Goal: Book appointment/travel/reservation

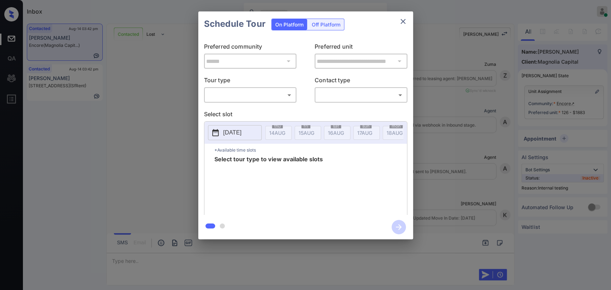
scroll to position [1132, 0]
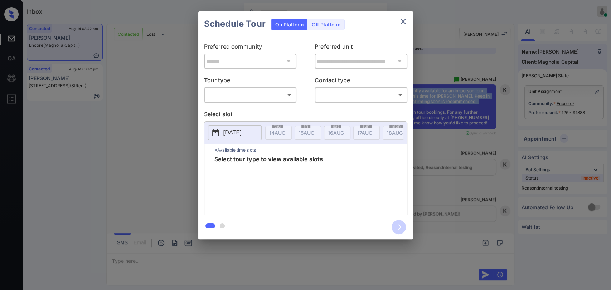
click at [262, 94] on body "Inbox Danielle Dela Cruz Online Set yourself offline Set yourself on break Prof…" at bounding box center [305, 145] width 611 height 290
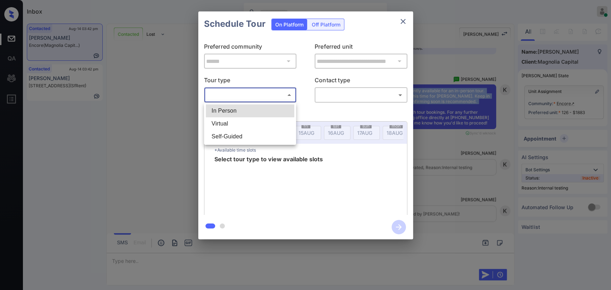
click at [231, 110] on li "In Person" at bounding box center [250, 111] width 88 height 13
type input "********"
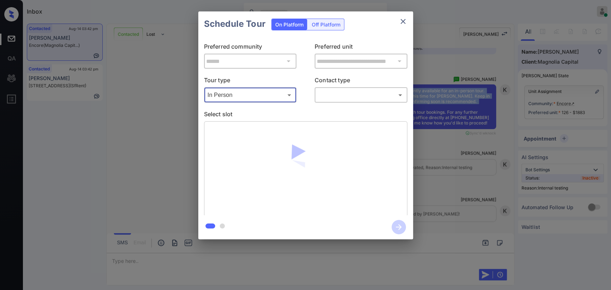
click at [402, 14] on button "close" at bounding box center [403, 21] width 14 height 14
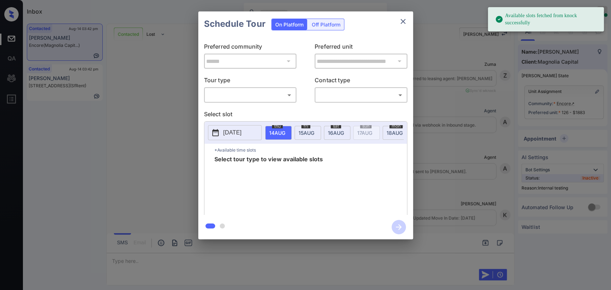
scroll to position [1132, 0]
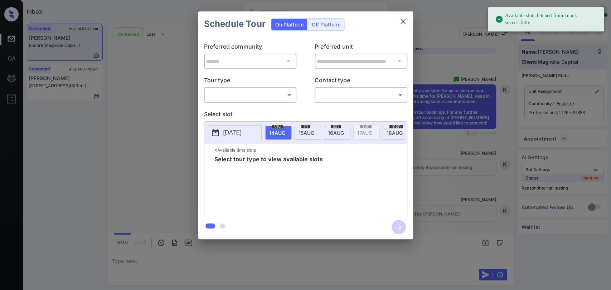
click at [246, 92] on body "Available slots fetched from knock successfully Inbox Danielle Dela Cruz Online…" at bounding box center [305, 145] width 611 height 290
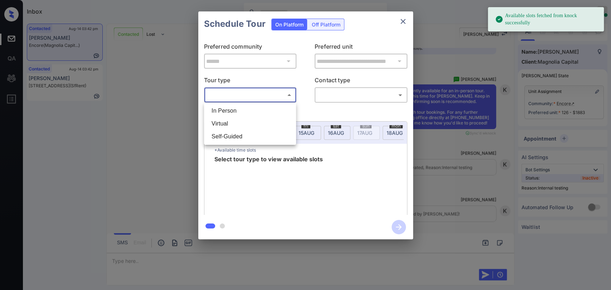
click at [235, 109] on li "In Person" at bounding box center [250, 111] width 88 height 13
click at [349, 97] on div at bounding box center [305, 145] width 611 height 290
type input "********"
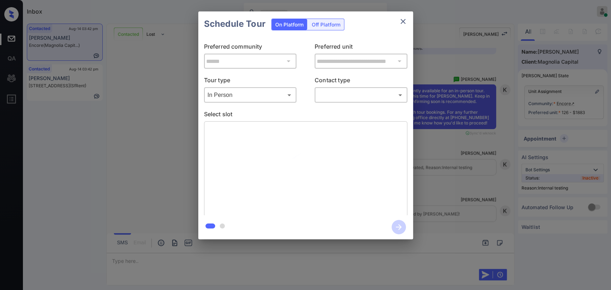
click at [352, 95] on body "Inbox Danielle Dela Cruz Online Set yourself offline Set yourself on break Prof…" at bounding box center [305, 145] width 611 height 290
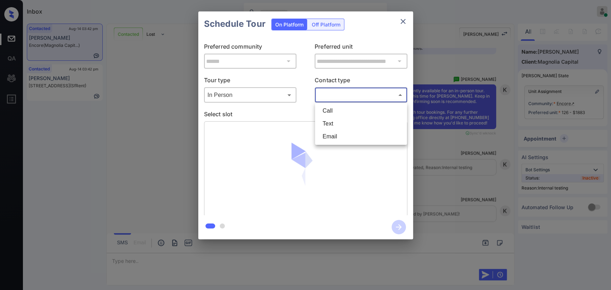
click at [337, 120] on li "Text" at bounding box center [361, 123] width 88 height 13
type input "****"
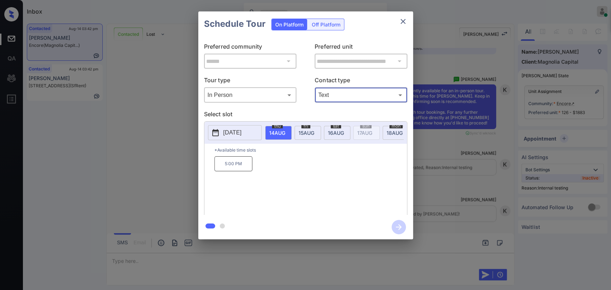
click at [454, 131] on div "**********" at bounding box center [305, 125] width 611 height 251
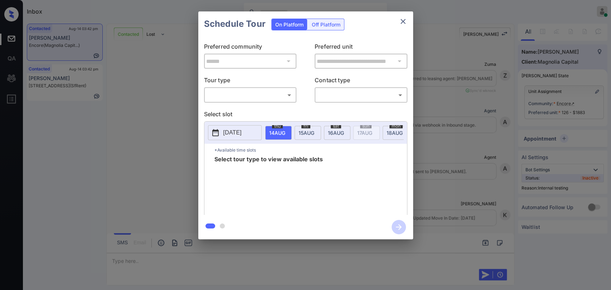
scroll to position [1132, 0]
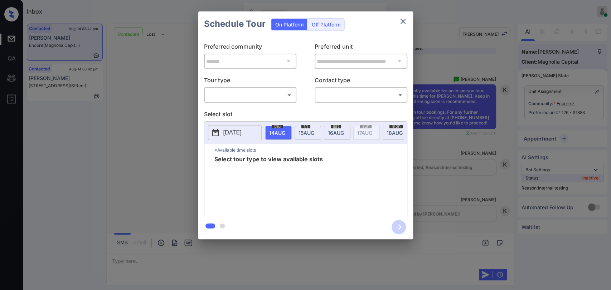
click at [249, 96] on body "Inbox Danielle Dela Cruz Online Set yourself offline Set yourself on break Prof…" at bounding box center [305, 145] width 611 height 290
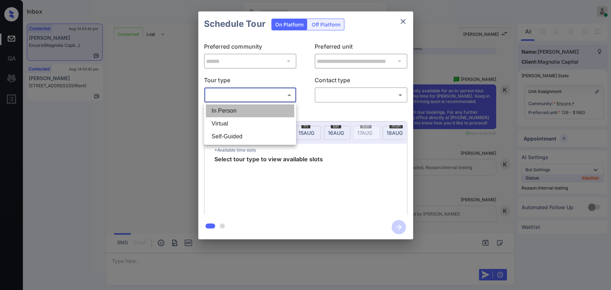
click at [227, 112] on li "In Person" at bounding box center [250, 111] width 88 height 13
click at [325, 94] on div at bounding box center [305, 145] width 611 height 290
type input "********"
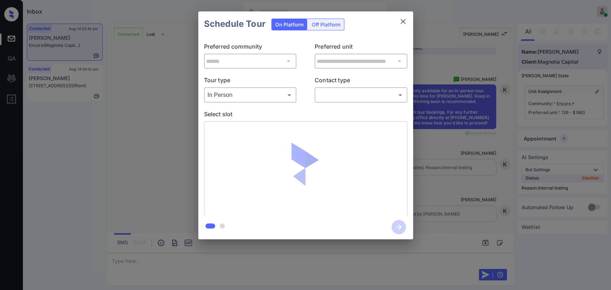
click at [328, 94] on body "Inbox Danielle Dela Cruz Online Set yourself offline Set yourself on break Prof…" at bounding box center [305, 145] width 611 height 290
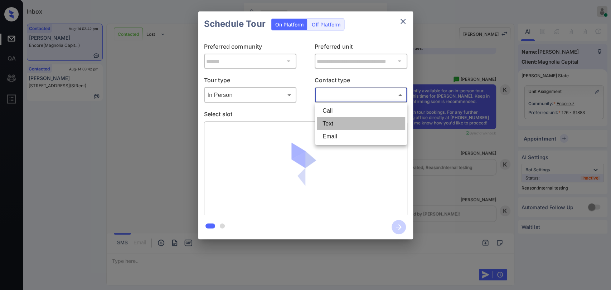
click at [331, 125] on li "Text" at bounding box center [361, 123] width 88 height 13
type input "****"
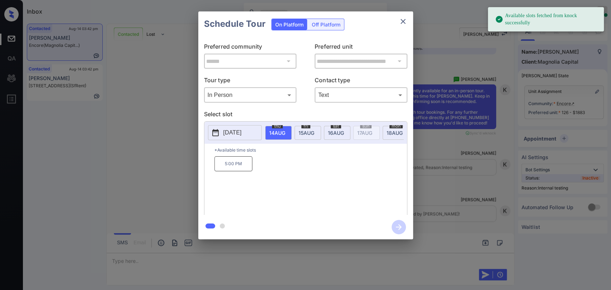
click at [285, 134] on span "16 AUG" at bounding box center [277, 133] width 16 height 6
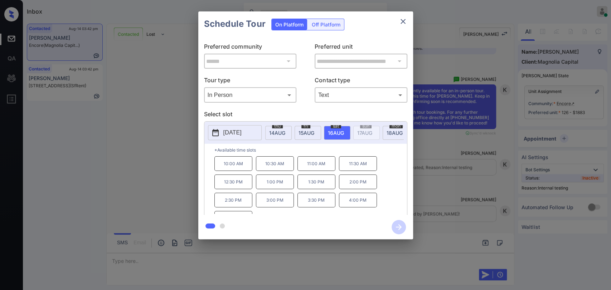
click at [363, 189] on p "2:00 PM" at bounding box center [358, 182] width 38 height 15
click at [402, 227] on icon "button" at bounding box center [399, 227] width 14 height 14
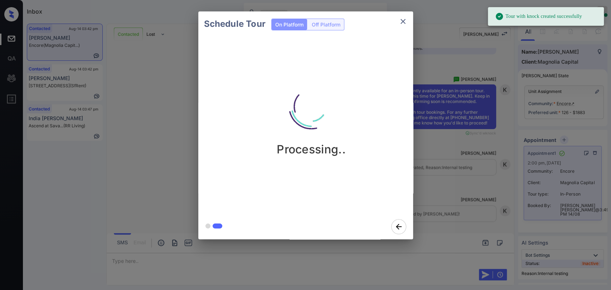
click at [404, 20] on icon "close" at bounding box center [403, 21] width 9 height 9
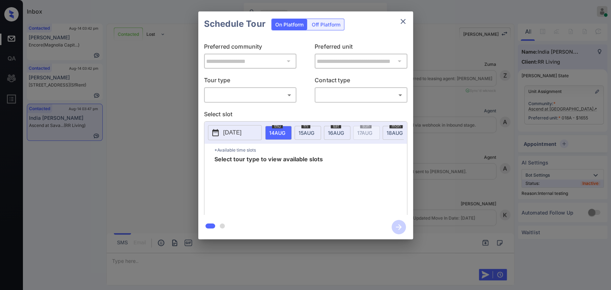
scroll to position [1867, 0]
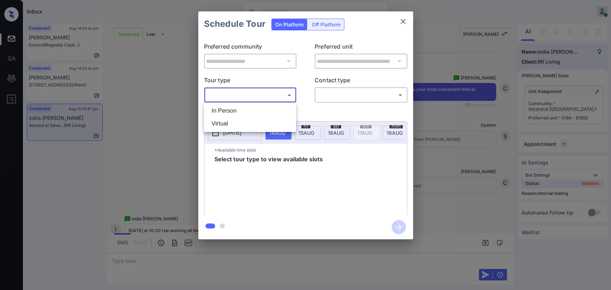
click at [222, 95] on body "Inbox [PERSON_NAME] [PERSON_NAME] Online Set yourself offline Set yourself on b…" at bounding box center [305, 145] width 611 height 290
click at [224, 110] on li "In Person" at bounding box center [250, 111] width 88 height 13
type input "********"
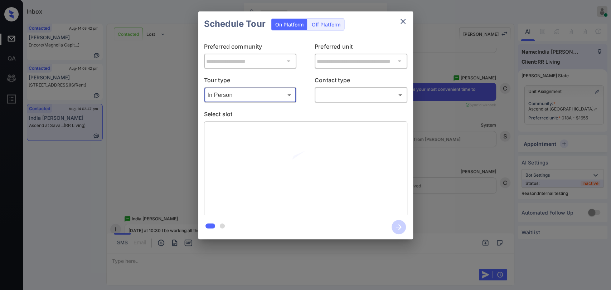
click at [334, 93] on body "Inbox Danielle Dela Cruz Online Set yourself offline Set yourself on break Prof…" at bounding box center [305, 145] width 611 height 290
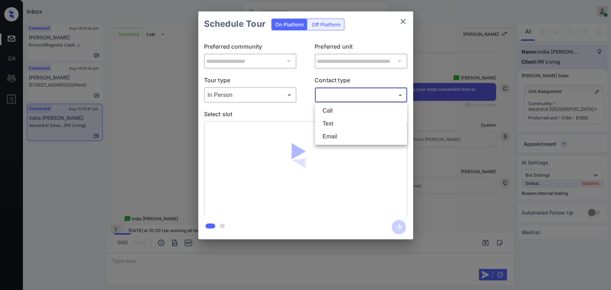
click at [330, 122] on li "Text" at bounding box center [361, 123] width 88 height 13
type input "****"
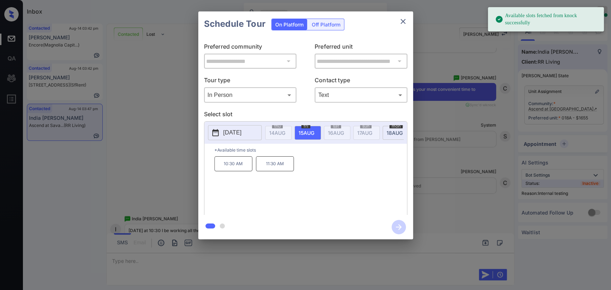
click at [242, 130] on p "[DATE]" at bounding box center [232, 132] width 18 height 9
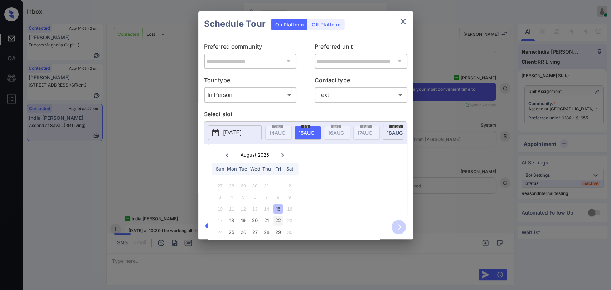
click at [278, 220] on div "22" at bounding box center [278, 221] width 10 height 10
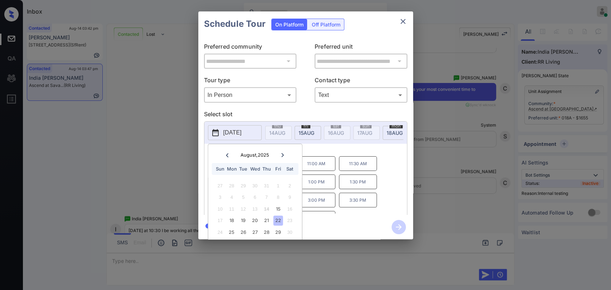
click at [358, 150] on p "*Available time slots" at bounding box center [310, 150] width 193 height 13
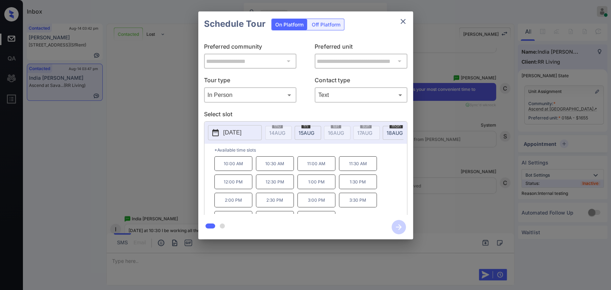
click at [403, 20] on icon "close" at bounding box center [403, 21] width 9 height 9
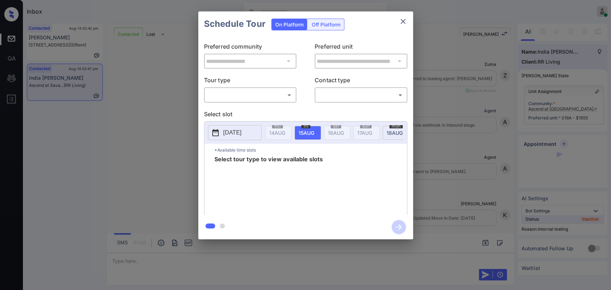
scroll to position [1867, 0]
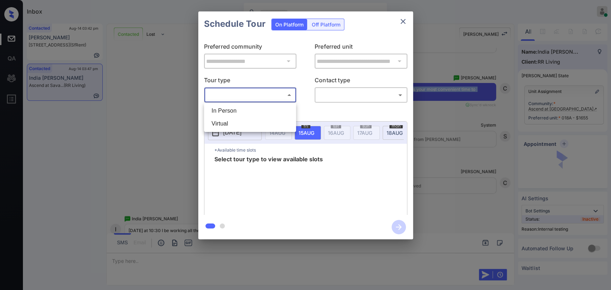
click at [257, 95] on body "Inbox [PERSON_NAME] [PERSON_NAME] Online Set yourself offline Set yourself on b…" at bounding box center [305, 145] width 611 height 290
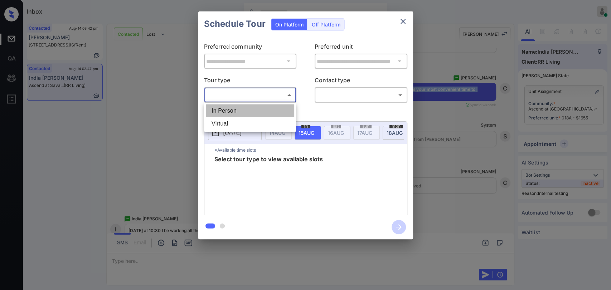
drag, startPoint x: 233, startPoint y: 110, endPoint x: 339, endPoint y: 92, distance: 107.2
click at [233, 110] on li "In Person" at bounding box center [250, 111] width 88 height 13
type input "********"
click at [339, 92] on div at bounding box center [305, 145] width 611 height 290
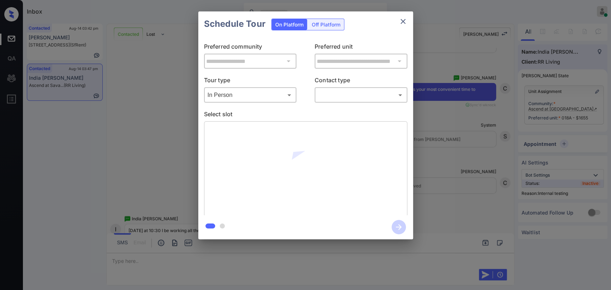
click at [338, 98] on body "Inbox Danielle Dela Cruz Online Set yourself offline Set yourself on break Prof…" at bounding box center [305, 145] width 611 height 290
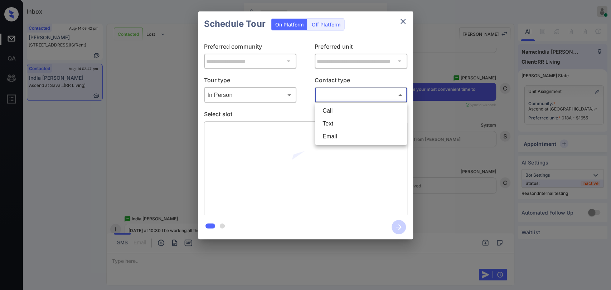
click at [332, 121] on li "Text" at bounding box center [361, 123] width 88 height 13
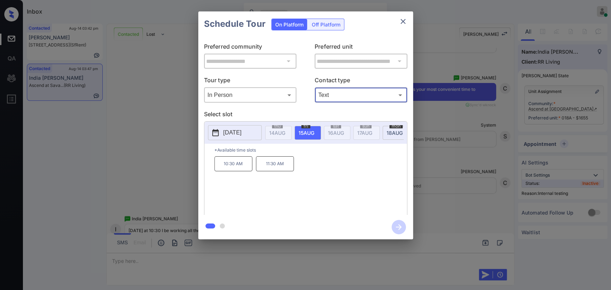
type input "****"
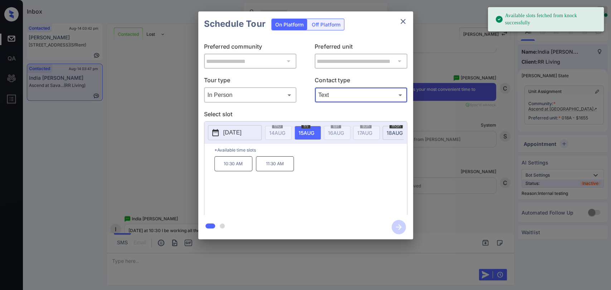
click at [241, 133] on p "2025-08-15" at bounding box center [232, 132] width 18 height 9
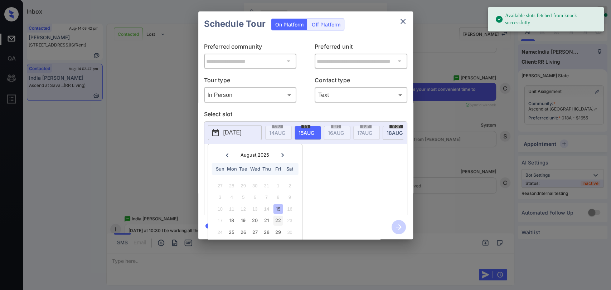
click at [278, 221] on div "22" at bounding box center [278, 221] width 10 height 10
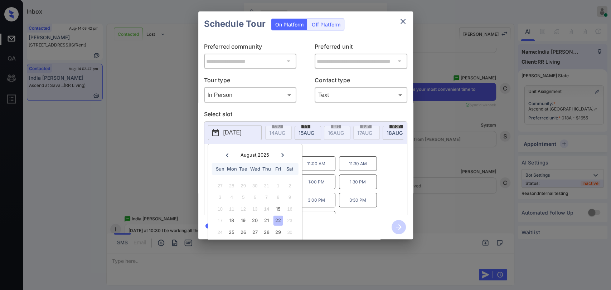
click at [345, 155] on p "*Available time slots" at bounding box center [310, 150] width 193 height 13
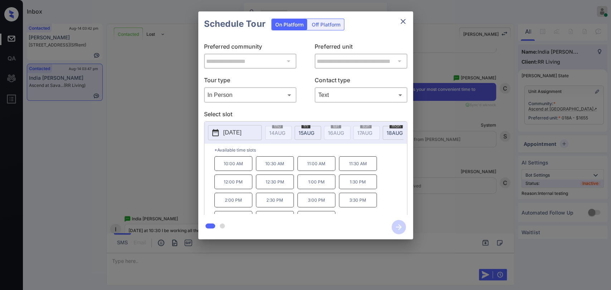
click at [270, 164] on p "10:30 AM" at bounding box center [275, 163] width 38 height 15
click at [398, 227] on icon "button" at bounding box center [399, 227] width 14 height 14
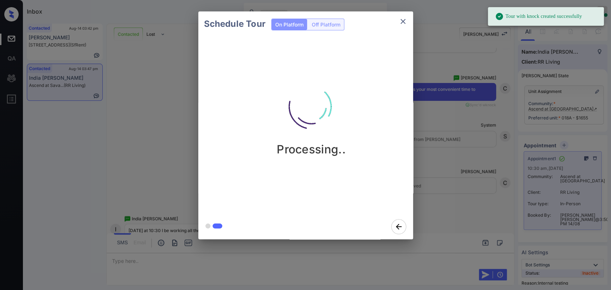
click at [404, 20] on icon "close" at bounding box center [403, 21] width 5 height 5
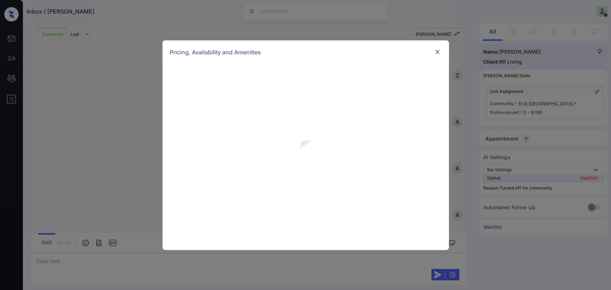
scroll to position [712, 0]
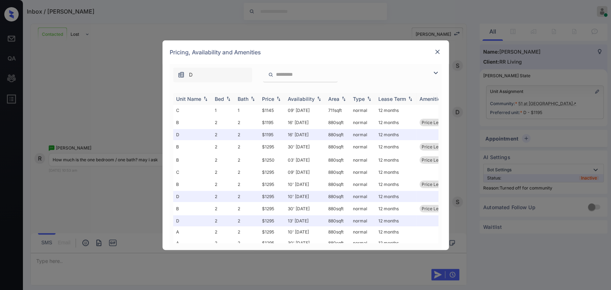
click at [223, 98] on div "Bed" at bounding box center [219, 99] width 9 height 6
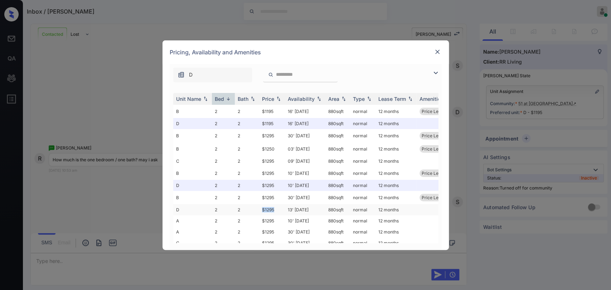
drag, startPoint x: 260, startPoint y: 208, endPoint x: 274, endPoint y: 208, distance: 14.0
click at [274, 208] on td "$1295" at bounding box center [272, 209] width 26 height 11
copy td "$1295"
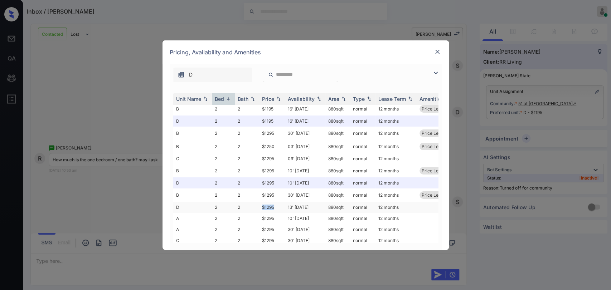
scroll to position [0, 0]
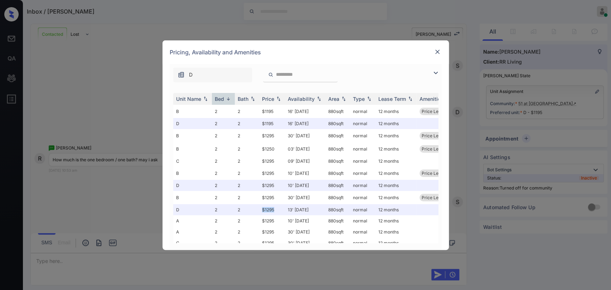
click at [58, 90] on div "**********" at bounding box center [305, 145] width 611 height 290
click at [438, 50] on img at bounding box center [437, 51] width 7 height 7
